Goal: Information Seeking & Learning: Understand process/instructions

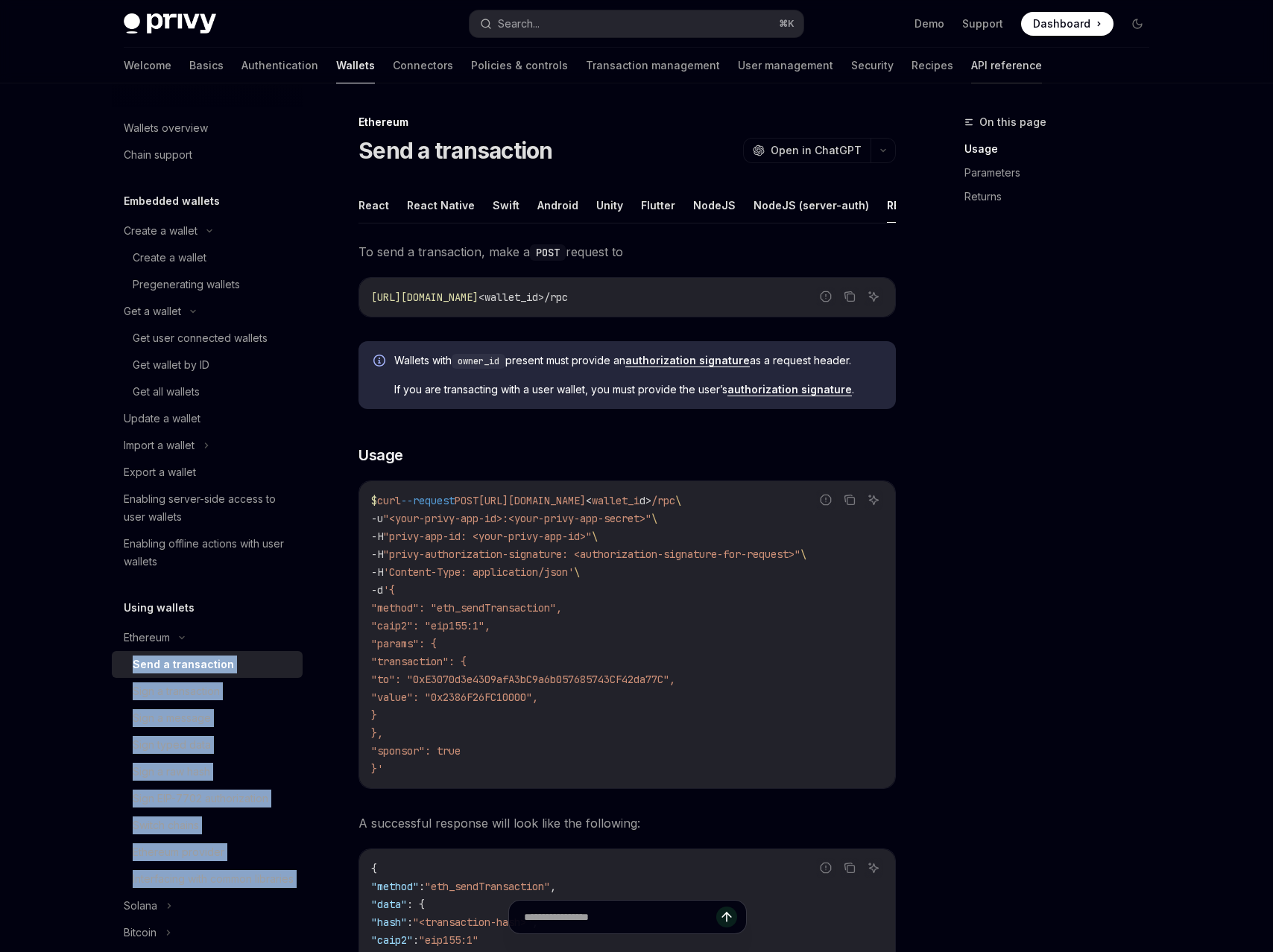
click at [971, 67] on link "API reference" at bounding box center [1006, 65] width 71 height 36
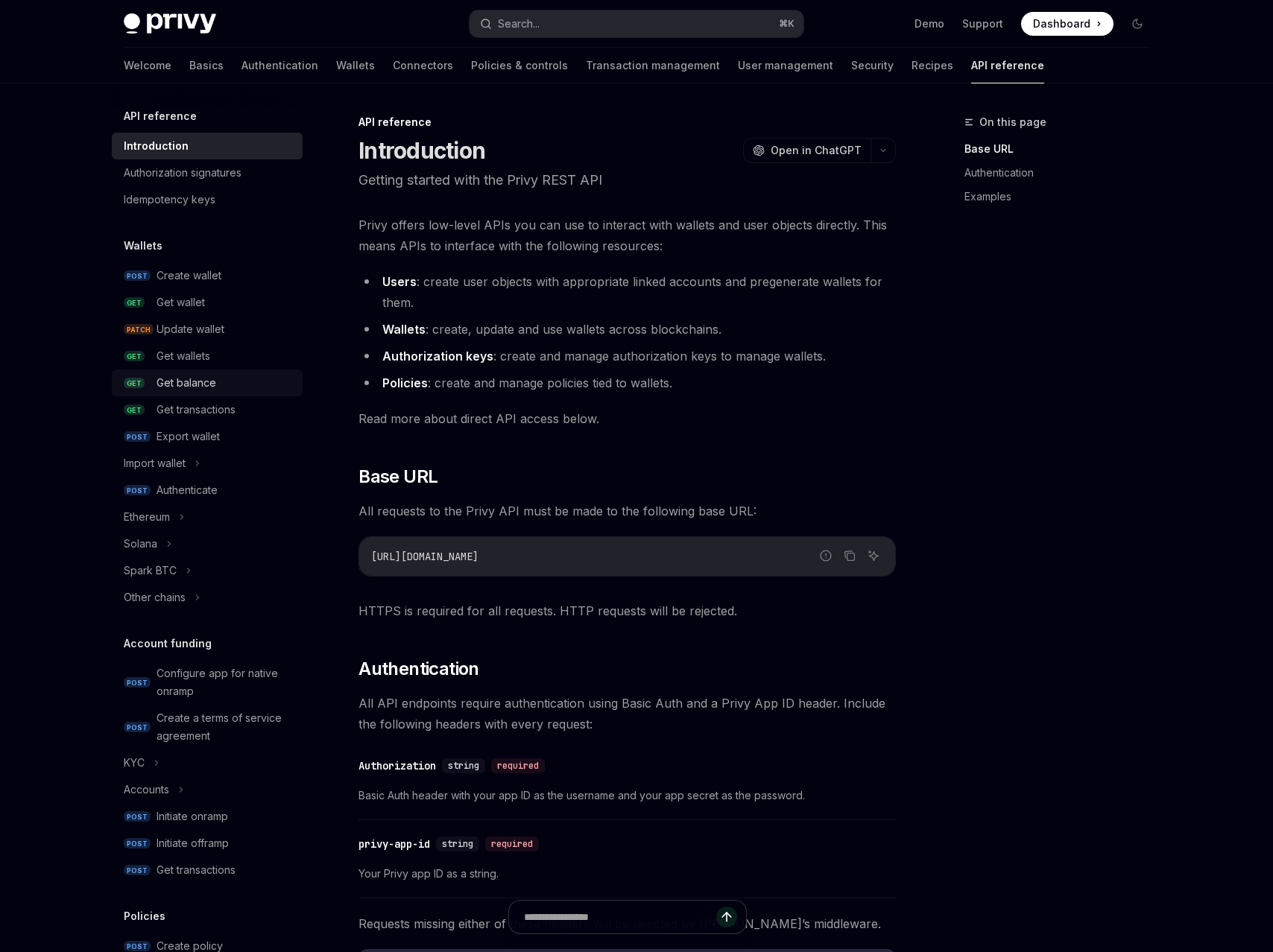
click at [206, 377] on div "Get balance" at bounding box center [186, 382] width 60 height 18
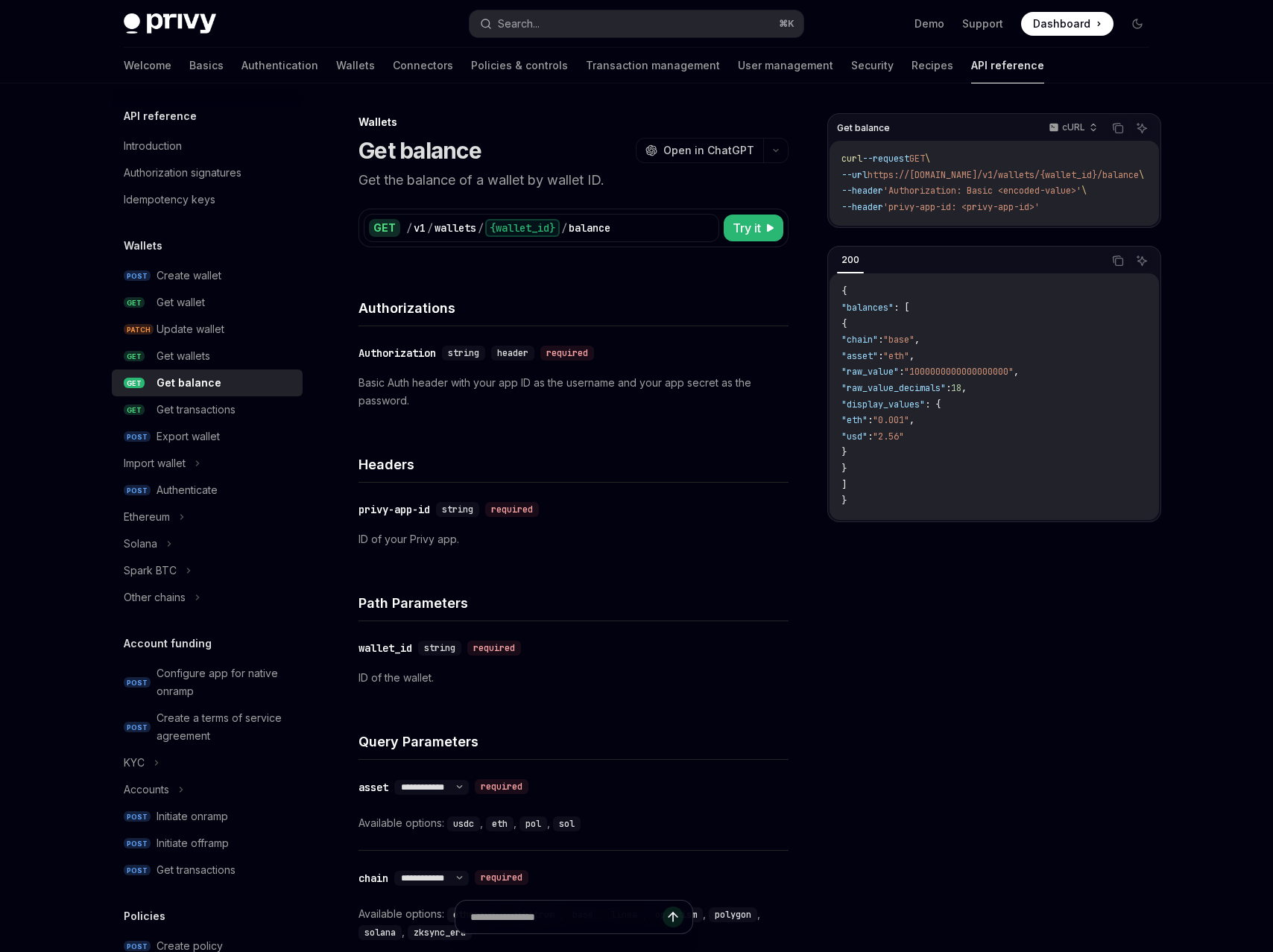
scroll to position [25, 0]
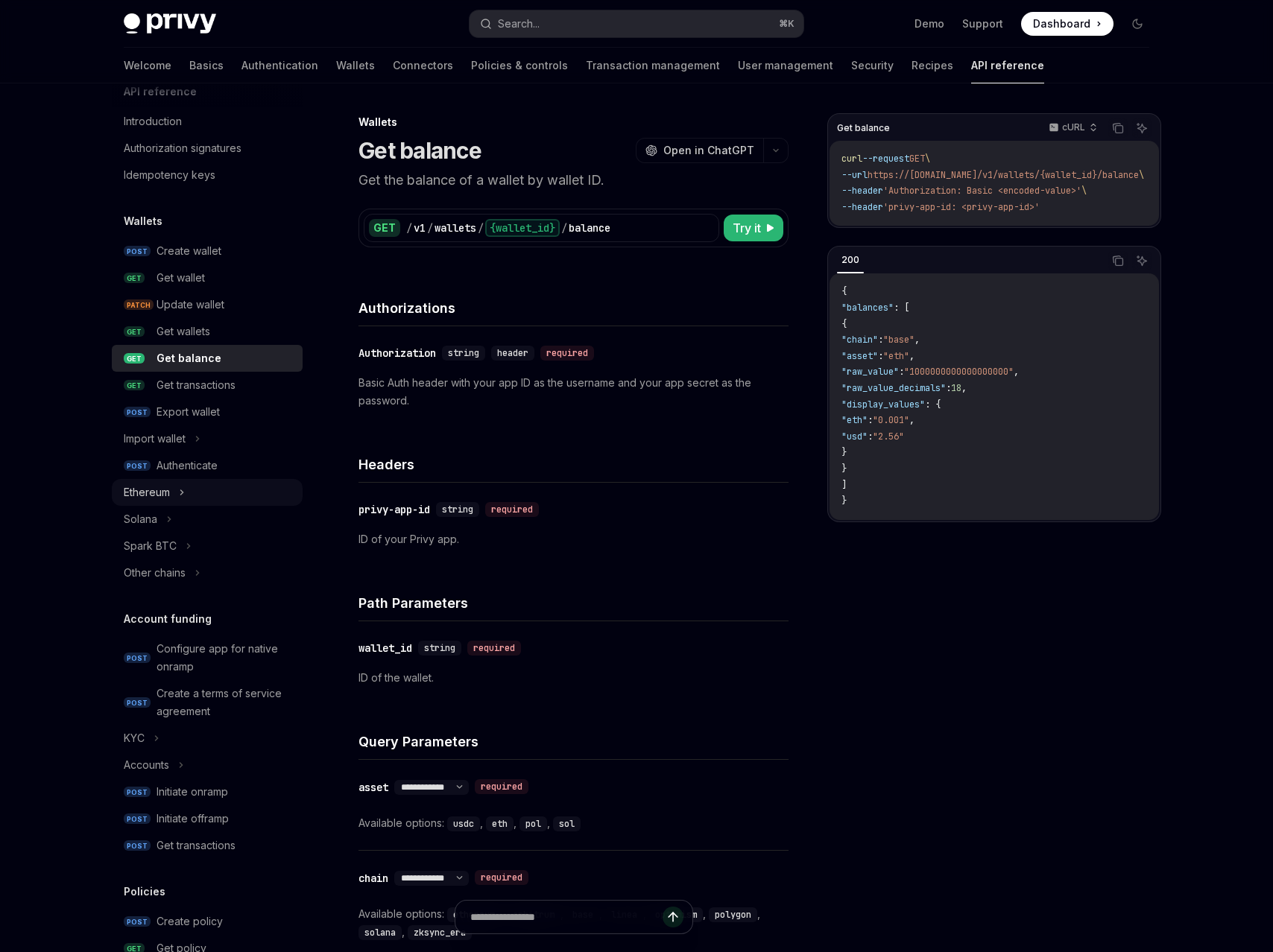
click at [185, 493] on icon at bounding box center [182, 492] width 6 height 18
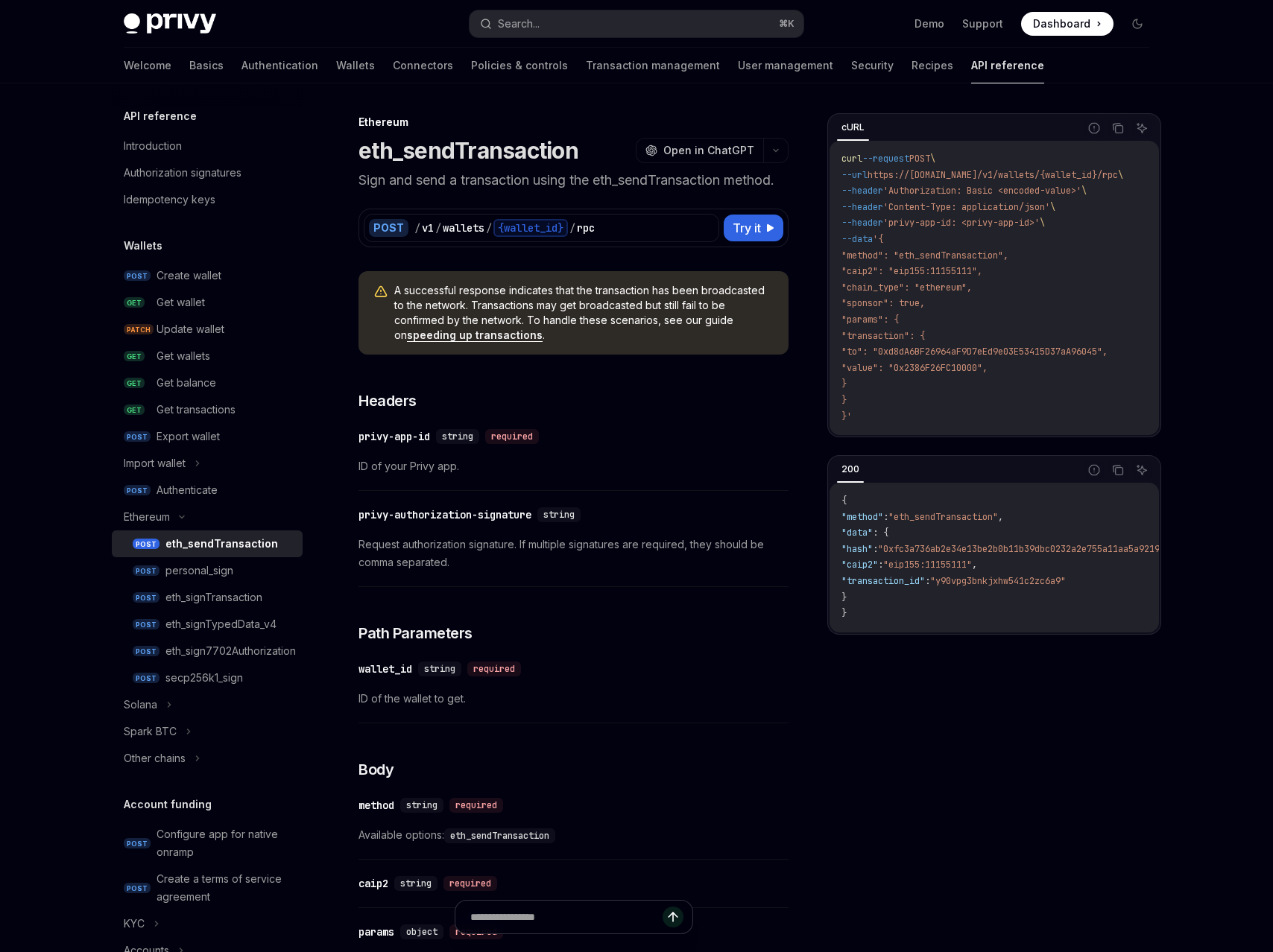
type textarea "*"
